Goal: Navigation & Orientation: Find specific page/section

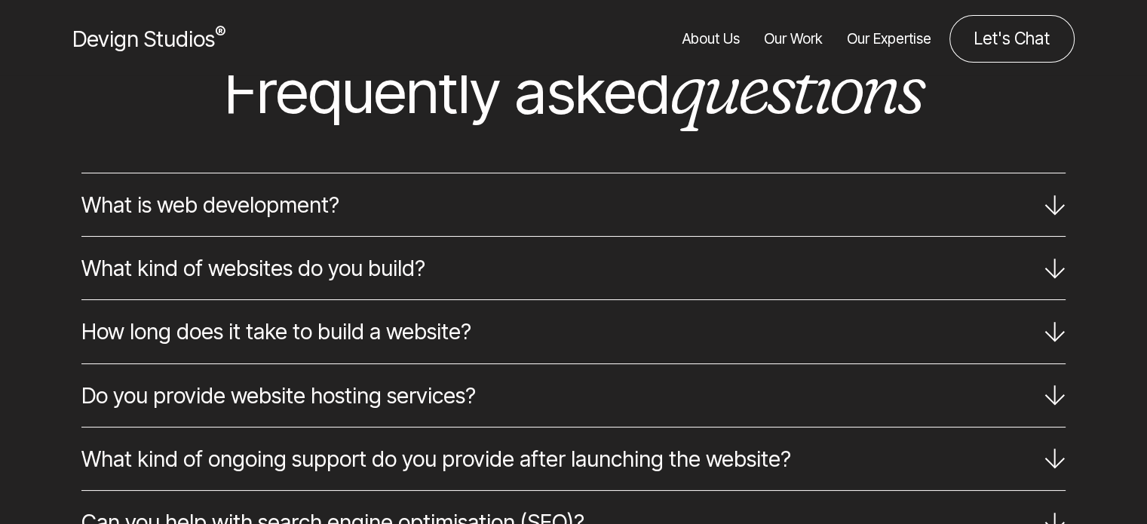
scroll to position [9042, 0]
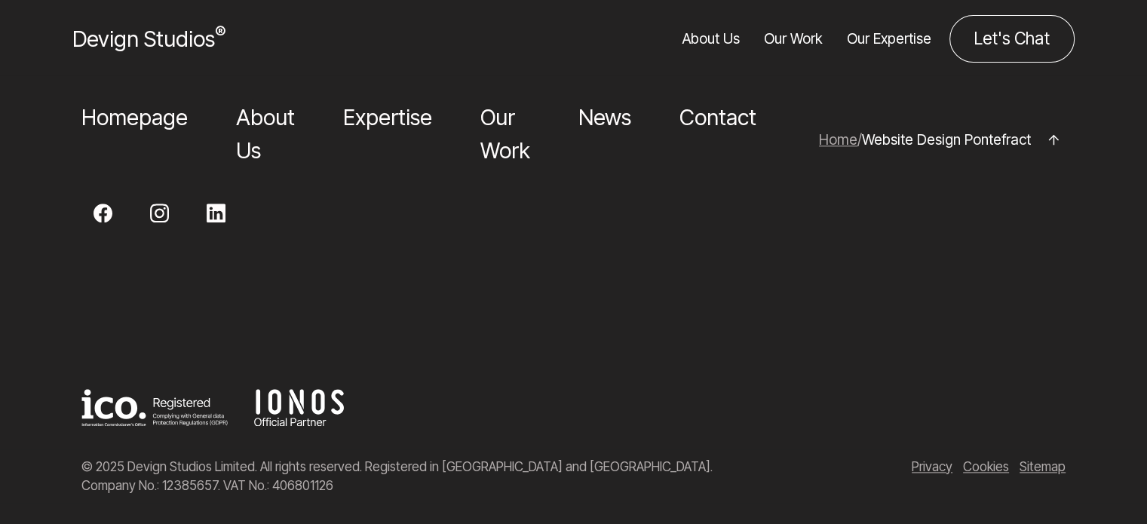
click at [268, 113] on li "About Us" at bounding box center [265, 134] width 59 height 65
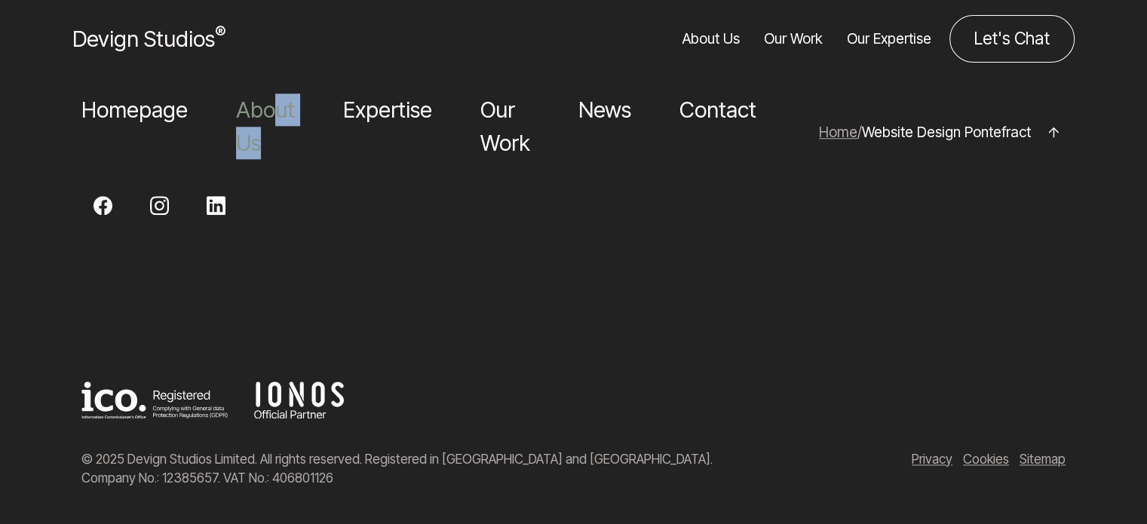
click at [262, 101] on link "About Us" at bounding box center [265, 126] width 59 height 59
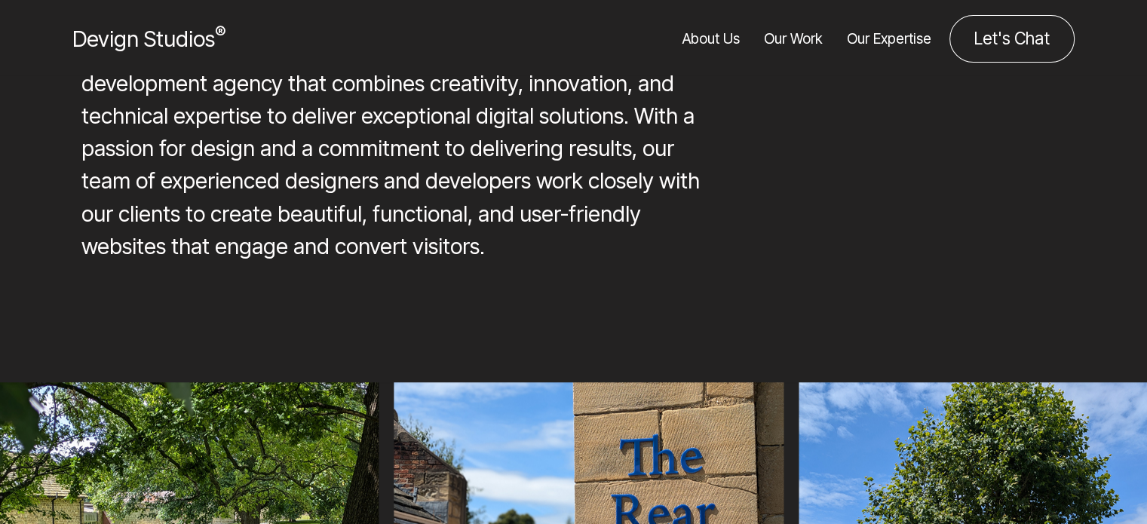
scroll to position [1583, 0]
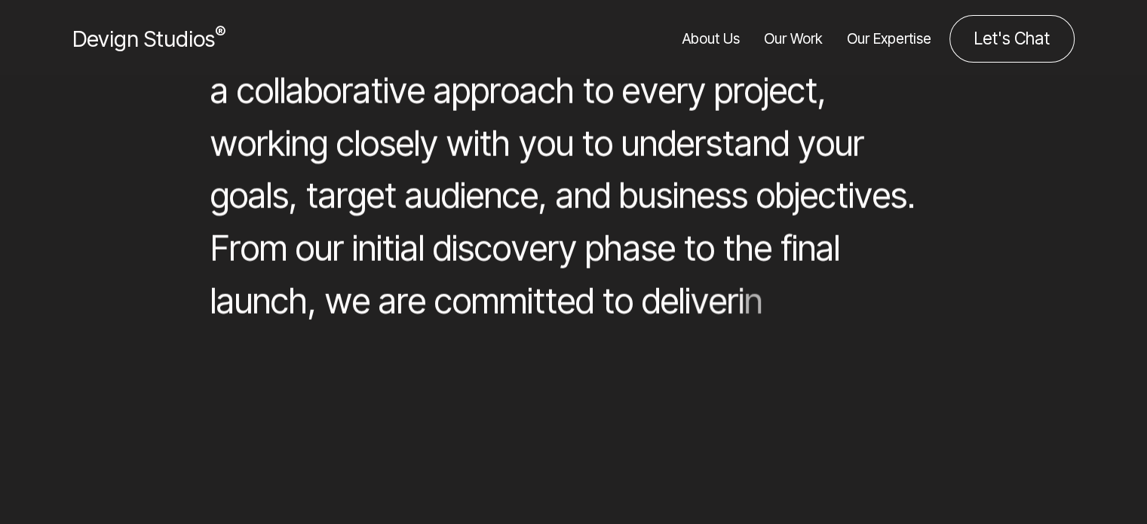
click at [318, 194] on div "t" at bounding box center [312, 196] width 12 height 53
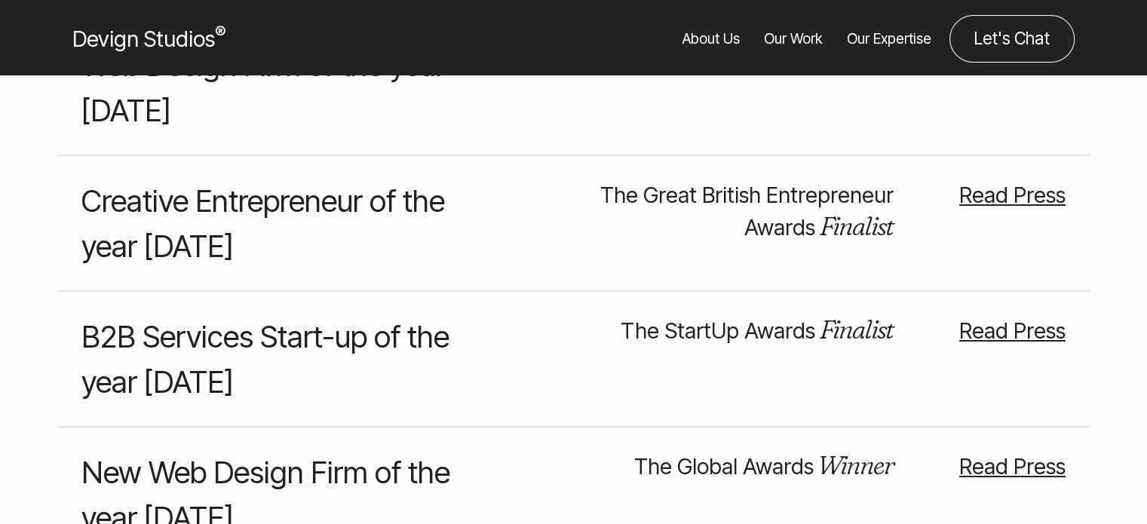
scroll to position [12631, 0]
